Goal: Task Accomplishment & Management: Complete application form

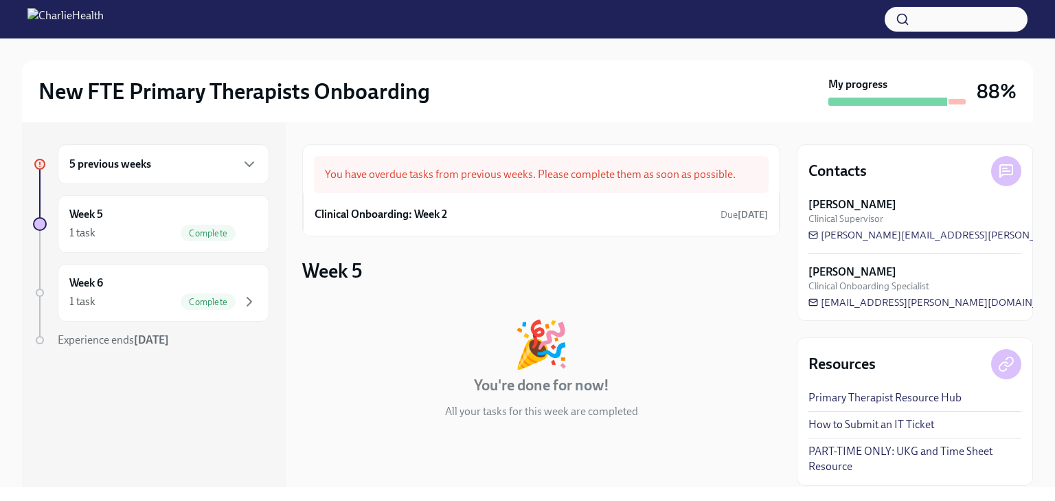
click at [518, 185] on div "You have overdue tasks from previous weeks. Please complete them as soon as pos…" at bounding box center [541, 174] width 455 height 37
click at [400, 184] on div "You have overdue tasks from previous weeks. Please complete them as soon as pos…" at bounding box center [541, 174] width 455 height 37
click at [161, 229] on div "1 task Complete" at bounding box center [163, 233] width 188 height 16
click at [150, 172] on div "5 previous weeks" at bounding box center [163, 164] width 211 height 40
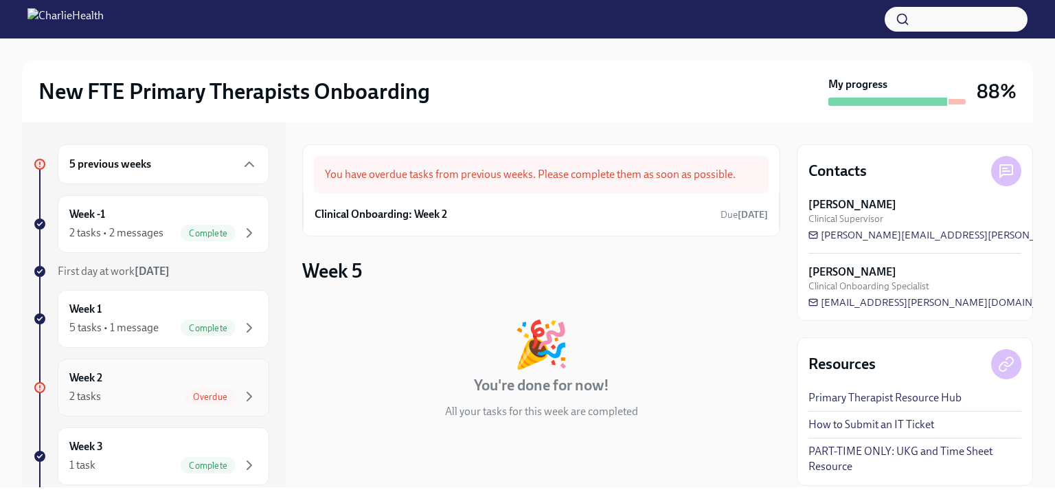
click at [168, 390] on div "2 tasks Overdue" at bounding box center [163, 396] width 188 height 16
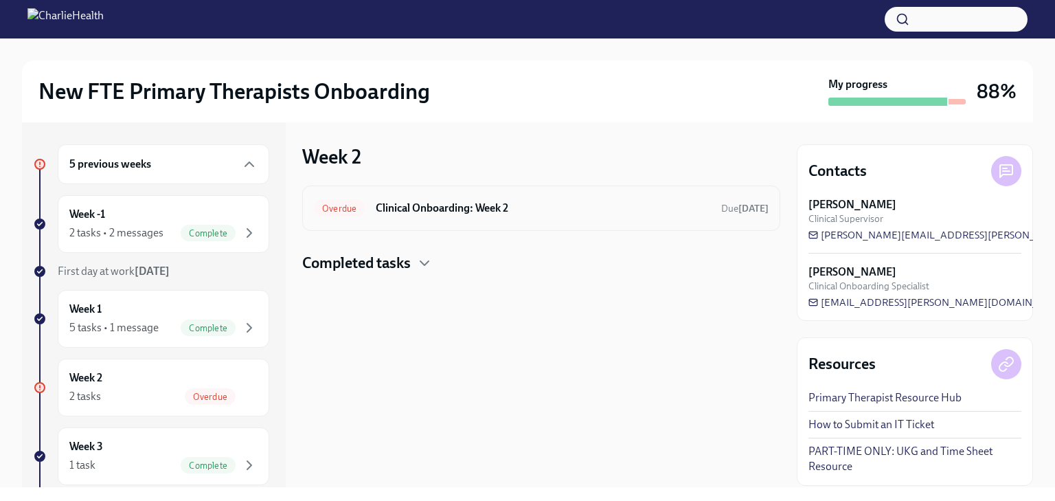
click at [575, 226] on div "Overdue Clinical Onboarding: Week 2 Due [DATE]" at bounding box center [541, 207] width 478 height 45
click at [655, 207] on h6 "Clinical Onboarding: Week 2" at bounding box center [543, 207] width 334 height 15
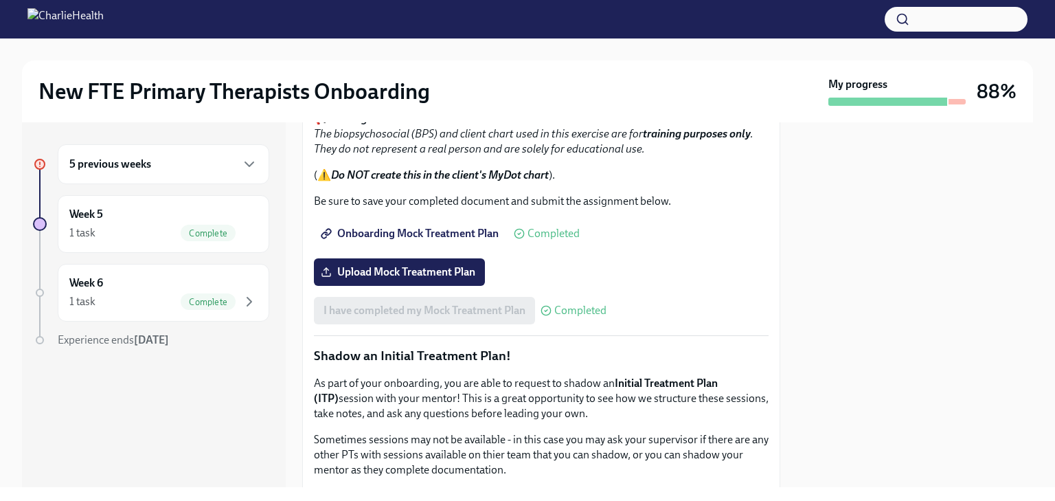
scroll to position [1242, 0]
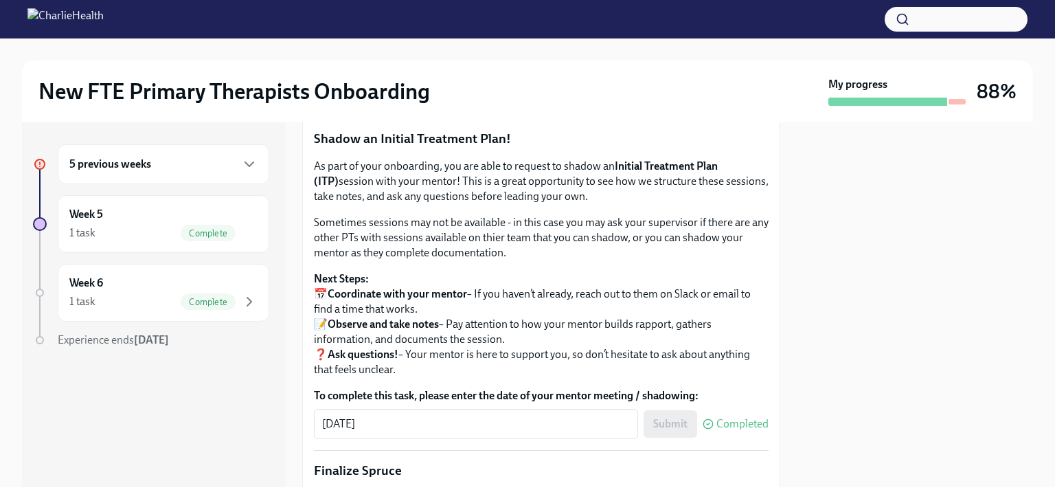
click at [423, 62] on span "Upload Mock Treatment Plan" at bounding box center [399, 55] width 152 height 14
click at [0, 0] on input "Upload Mock Treatment Plan" at bounding box center [0, 0] width 0 height 0
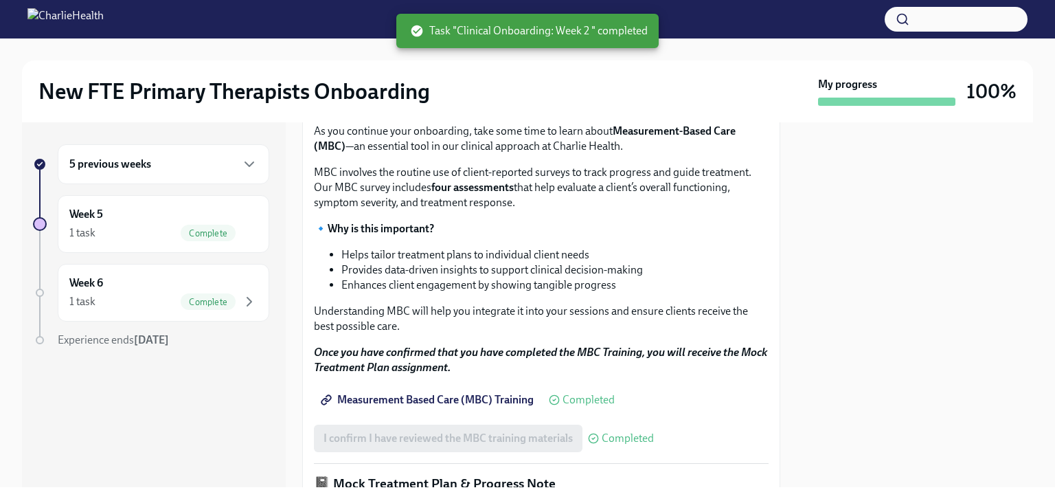
scroll to position [487, 0]
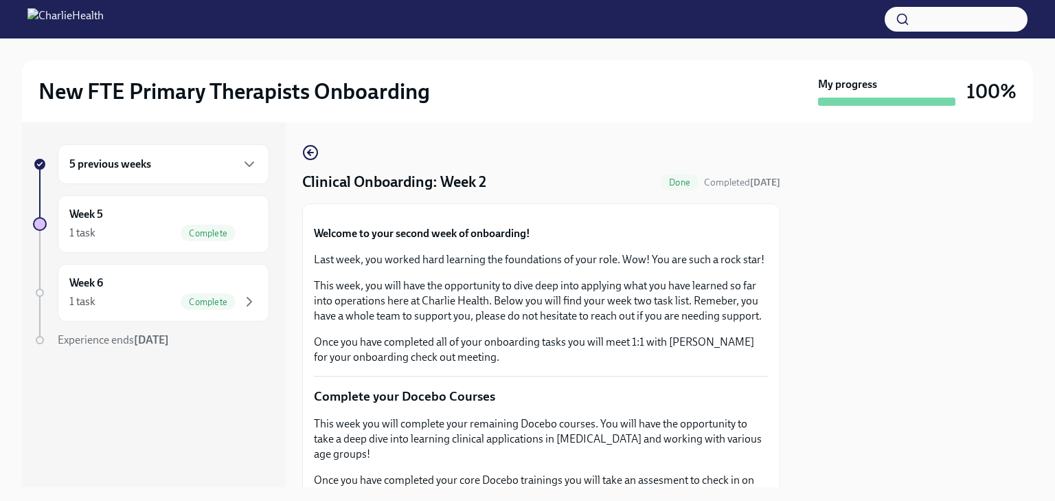
click at [596, 112] on div "New FTE Primary Therapists Onboarding My progress 100%" at bounding box center [527, 91] width 1011 height 62
click at [252, 161] on icon "button" at bounding box center [249, 164] width 16 height 16
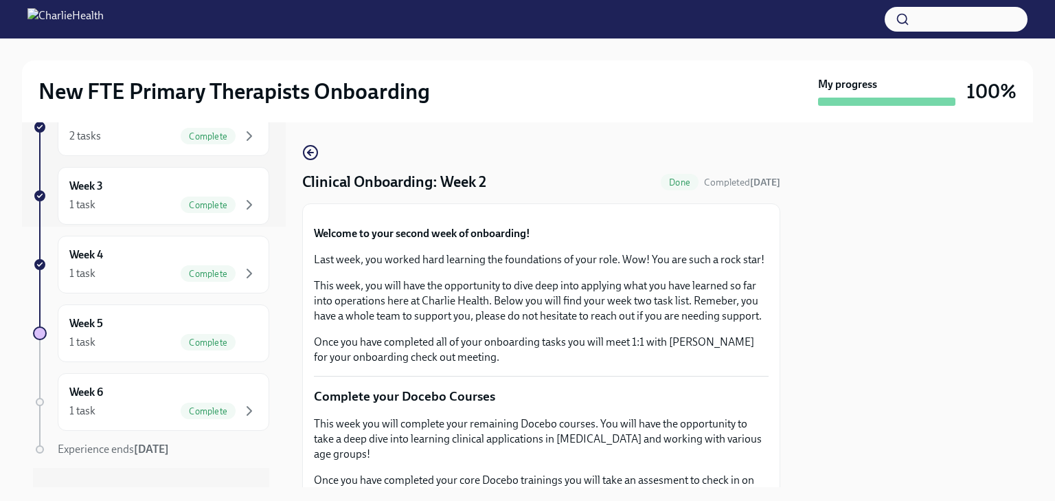
scroll to position [282, 0]
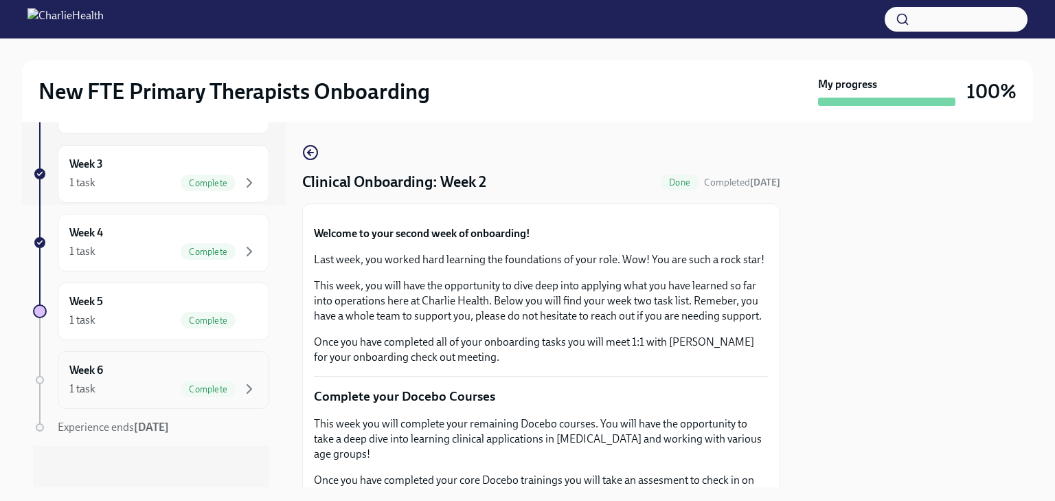
click at [181, 391] on div "Complete" at bounding box center [208, 388] width 55 height 16
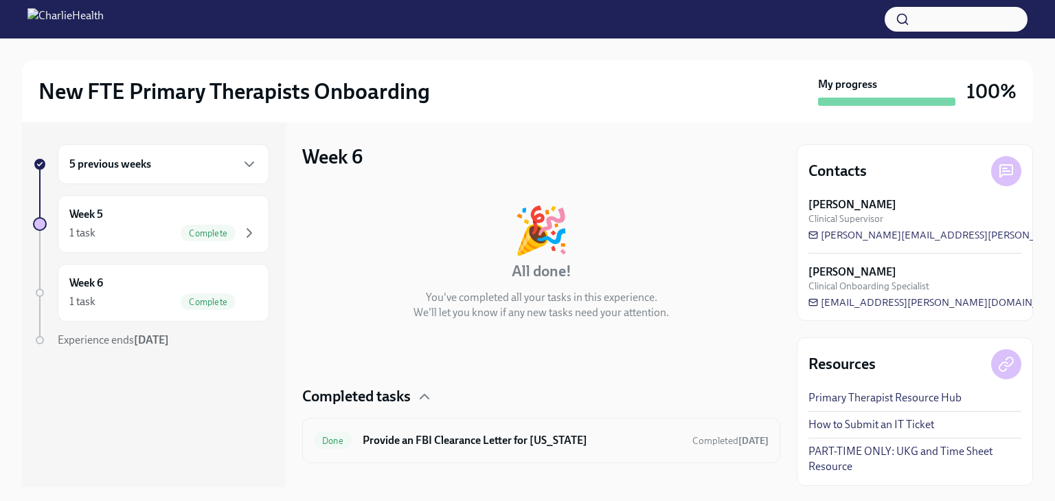
click at [553, 437] on h6 "Provide an FBI Clearance Letter for [US_STATE]" at bounding box center [522, 440] width 319 height 15
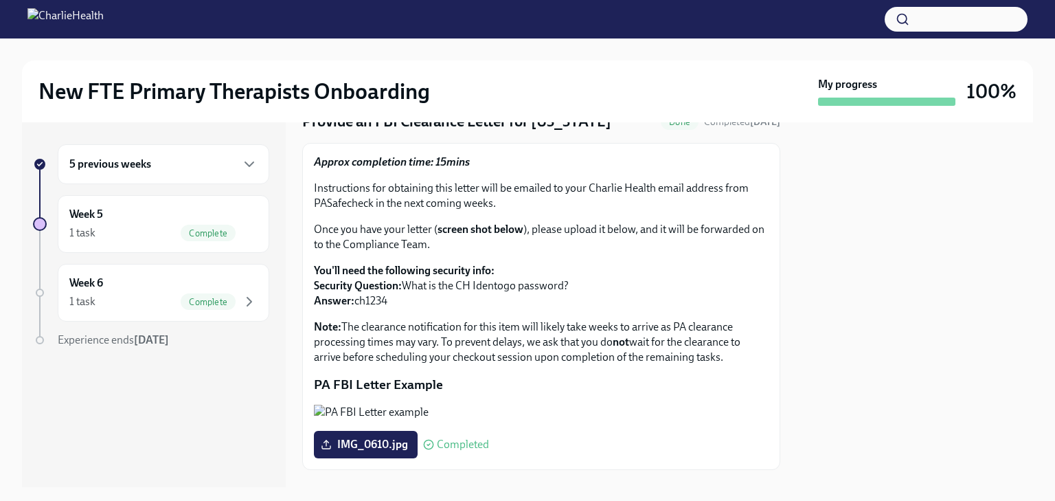
scroll to position [69, 0]
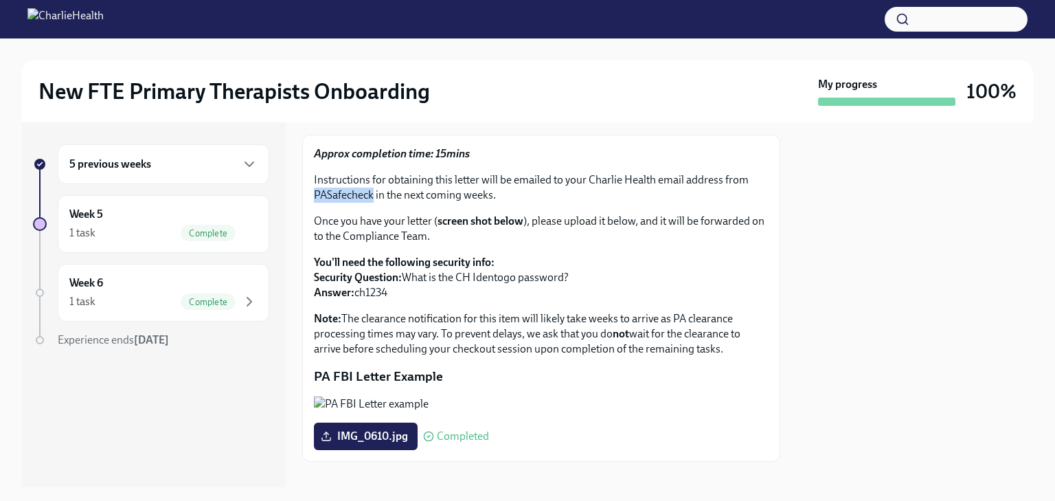
drag, startPoint x: 372, startPoint y: 196, endPoint x: 300, endPoint y: 194, distance: 72.1
click at [300, 194] on div "5 previous weeks Week 5 1 task Complete Week 6 1 task Complete Experience ends …" at bounding box center [527, 304] width 1011 height 365
copy p "PASafecheck"
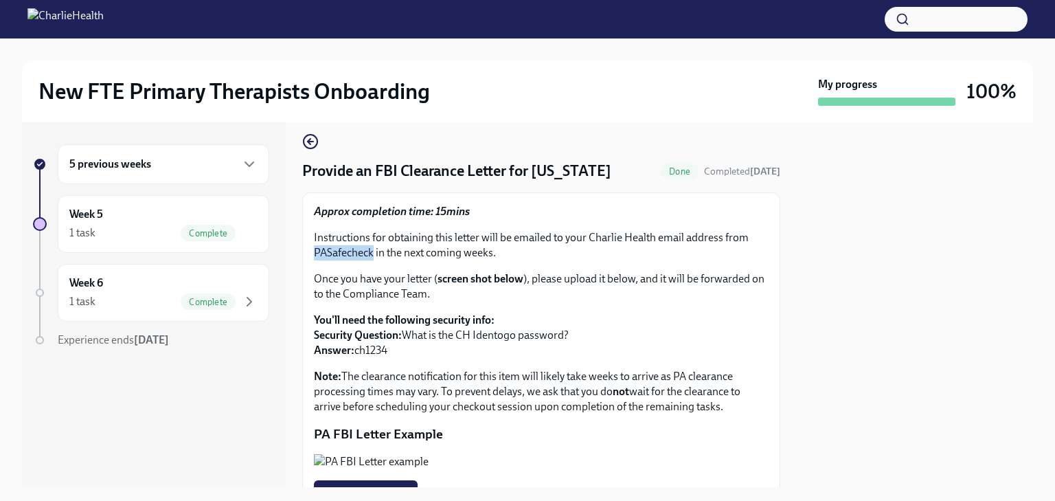
scroll to position [0, 0]
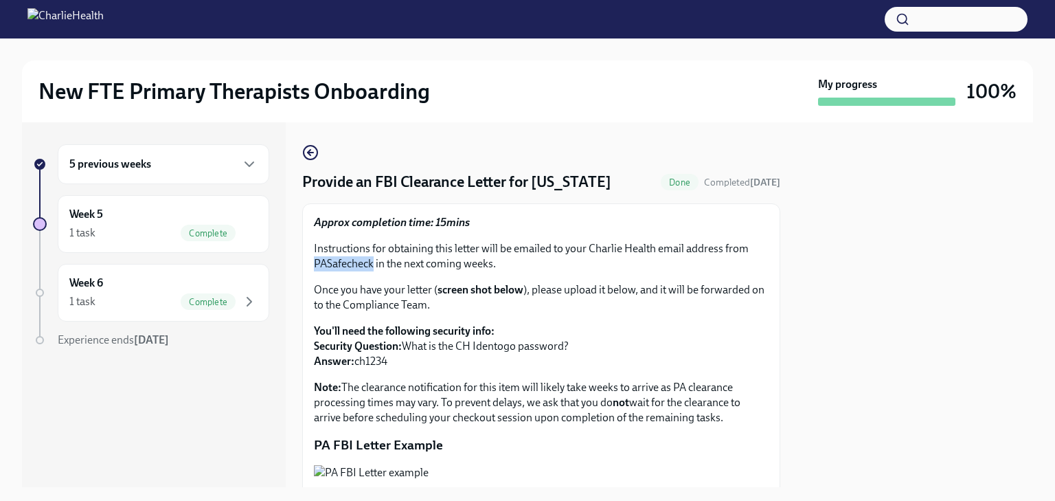
drag, startPoint x: 619, startPoint y: 185, endPoint x: 379, endPoint y: 173, distance: 240.6
click at [379, 173] on h4 "Provide an FBI Clearance Letter for [US_STATE]" at bounding box center [456, 182] width 309 height 21
copy h4 "FBI Clearance Letter for Pennsylvania"
